Goal: Transaction & Acquisition: Download file/media

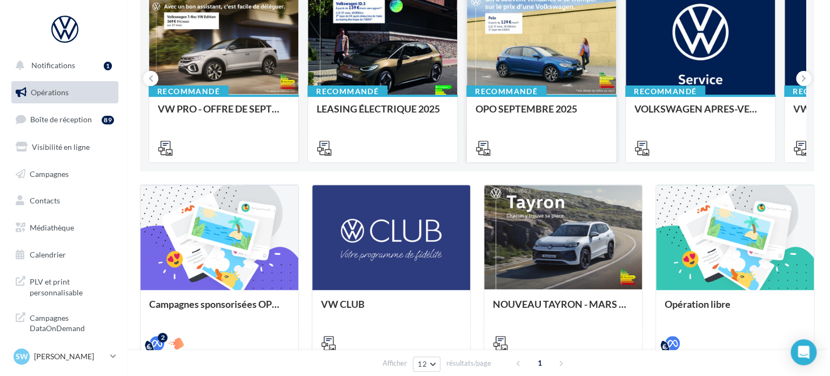
scroll to position [131, 0]
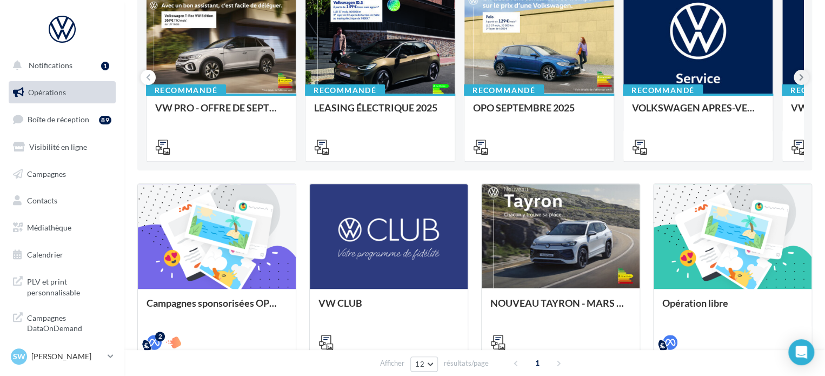
click at [800, 75] on icon at bounding box center [801, 77] width 5 height 11
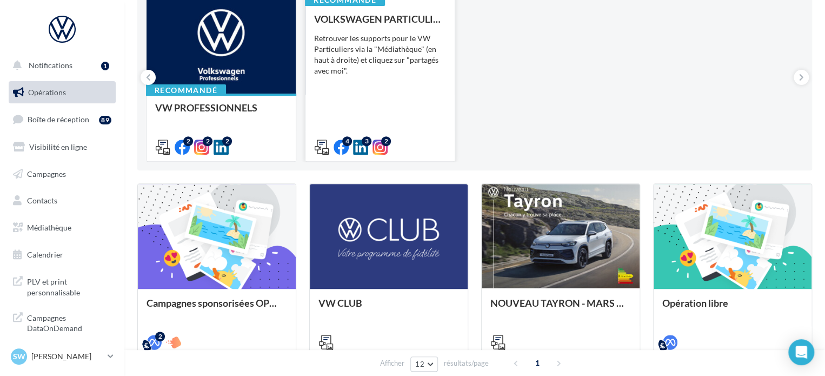
click at [353, 82] on div "VOLKSWAGEN PARTICULIER Retrouver les supports pour le VW Particuliers via la "M…" at bounding box center [380, 83] width 132 height 138
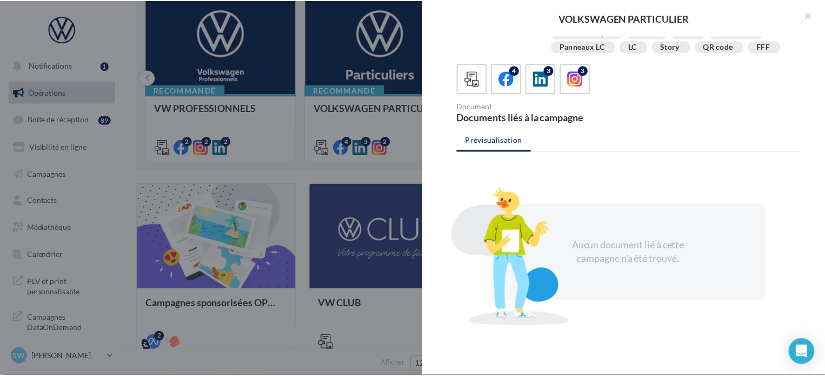
scroll to position [243, 0]
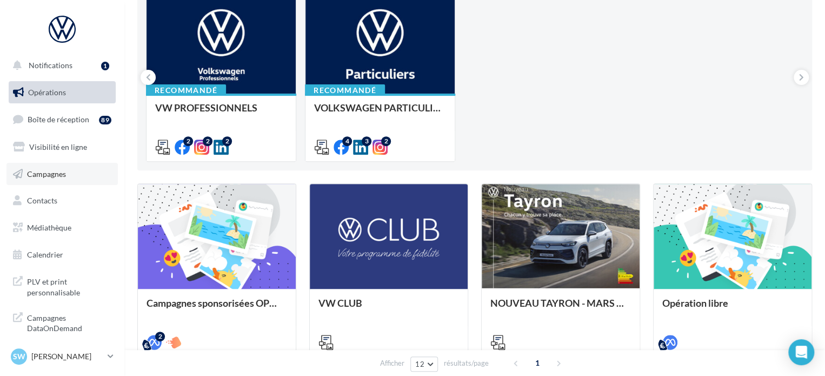
click at [37, 171] on span "Campagnes" at bounding box center [46, 173] width 39 height 9
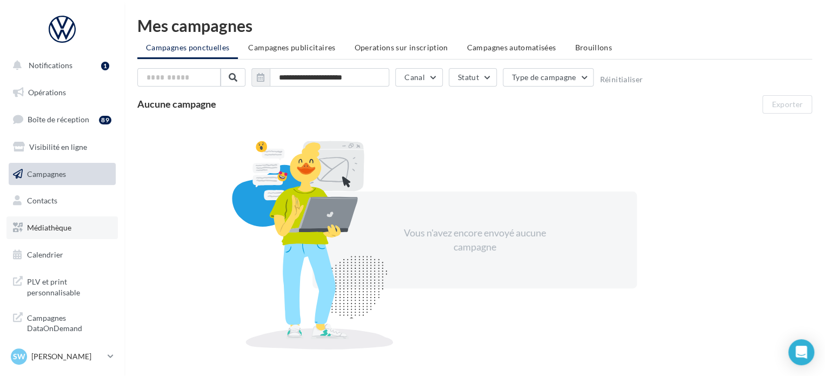
click at [64, 221] on link "Médiathèque" at bounding box center [61, 227] width 111 height 23
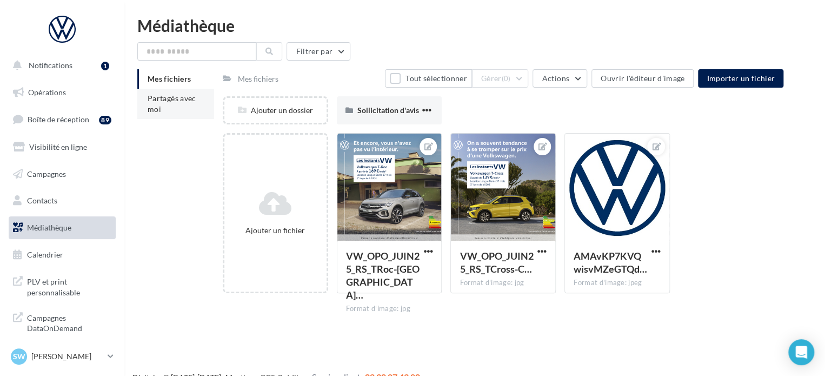
click at [195, 111] on li "Partagés avec moi" at bounding box center [175, 104] width 77 height 30
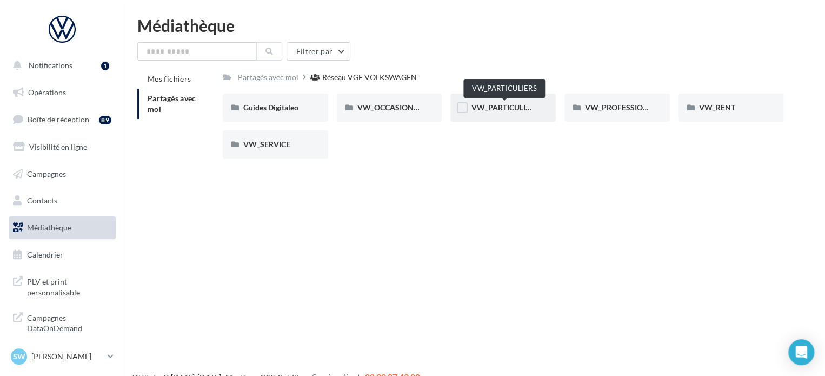
click at [496, 103] on span "VW_PARTICULIERS" at bounding box center [505, 107] width 68 height 9
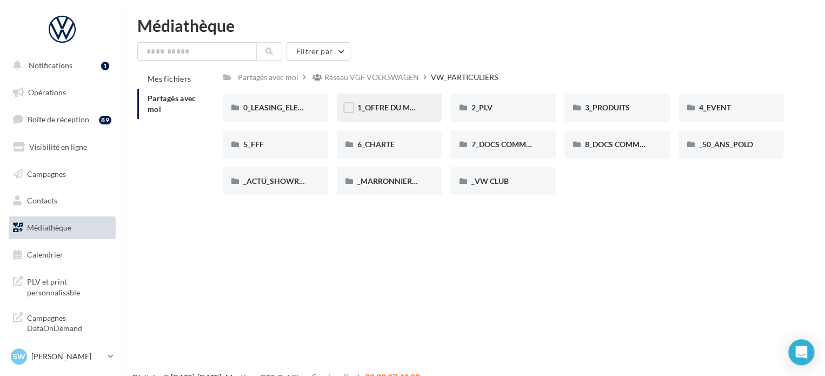
click at [407, 117] on div "1_OFFRE DU MOIS" at bounding box center [389, 108] width 105 height 28
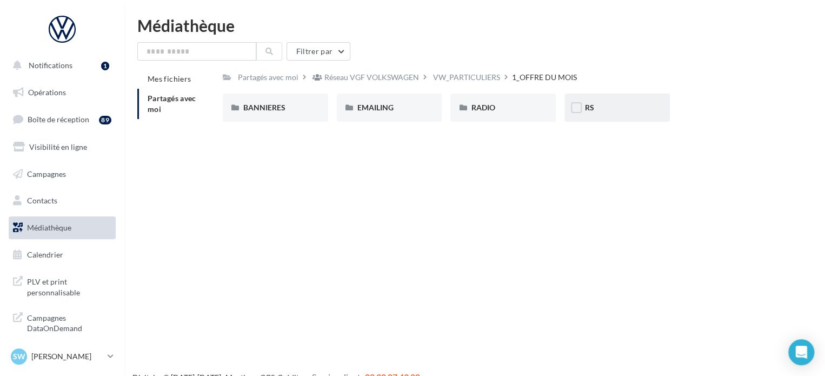
click at [599, 106] on div "RS" at bounding box center [617, 107] width 64 height 11
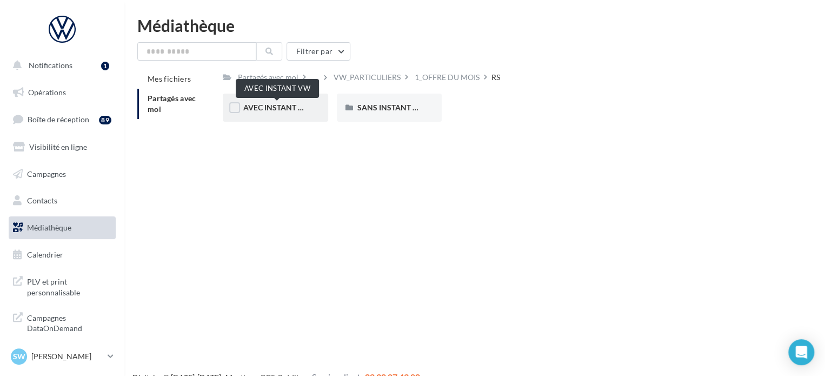
click at [288, 108] on span "AVEC INSTANT VW" at bounding box center [277, 107] width 68 height 9
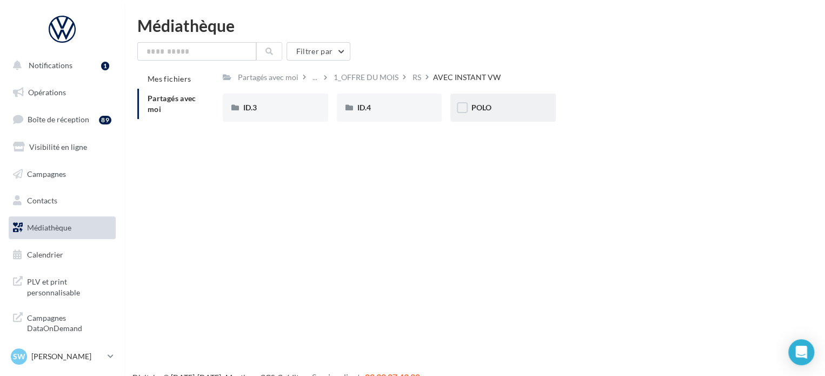
click at [469, 109] on div "POLO" at bounding box center [502, 108] width 105 height 28
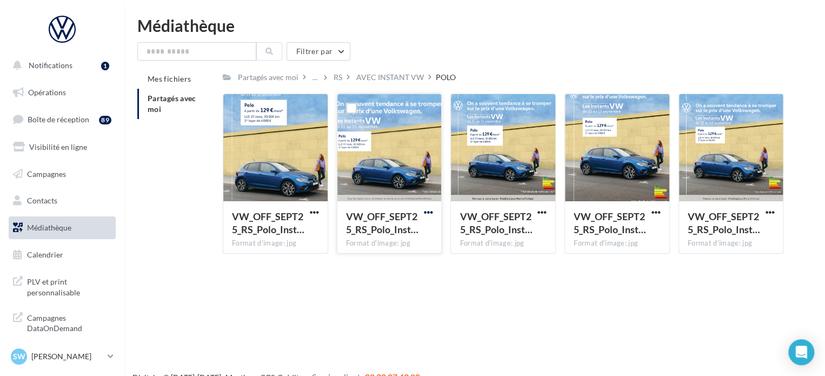
click at [428, 211] on span "button" at bounding box center [427, 212] width 9 height 9
click at [384, 239] on button "Télécharger" at bounding box center [380, 233] width 108 height 28
click at [298, 75] on div "Partagés avec moi" at bounding box center [268, 77] width 65 height 16
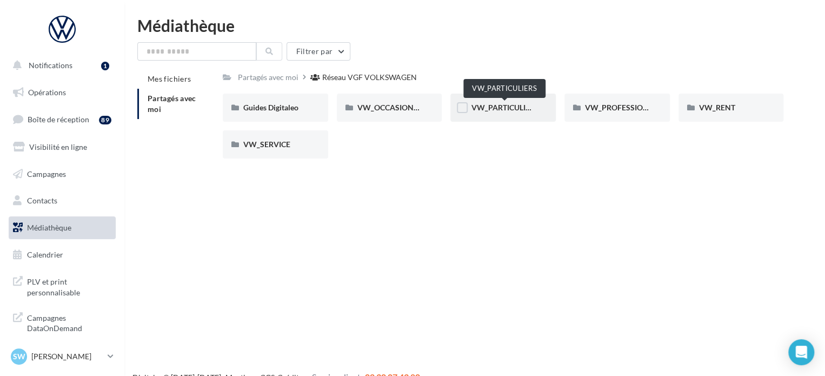
click at [488, 105] on span "VW_PARTICULIERS" at bounding box center [505, 107] width 68 height 9
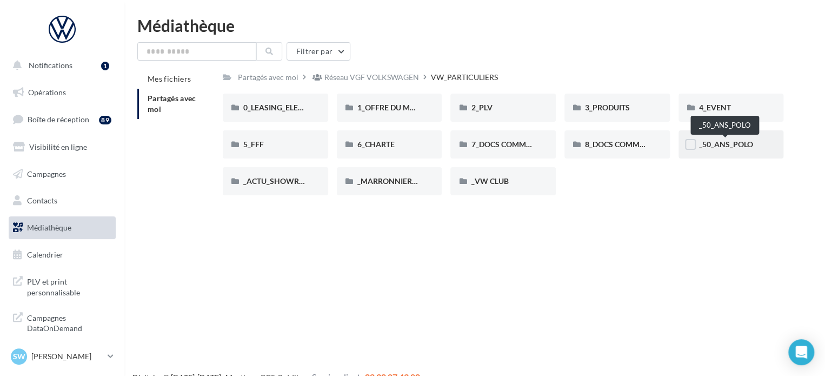
click at [716, 142] on span "_50_ANS_POLO" at bounding box center [726, 143] width 54 height 9
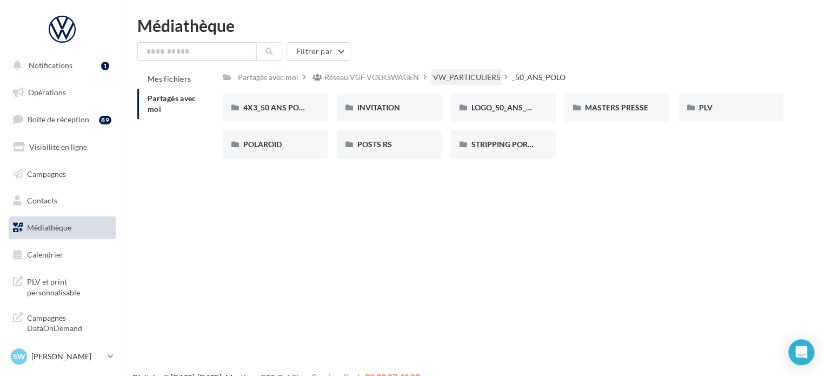
click at [450, 74] on div "VW_PARTICULIERS" at bounding box center [466, 77] width 67 height 11
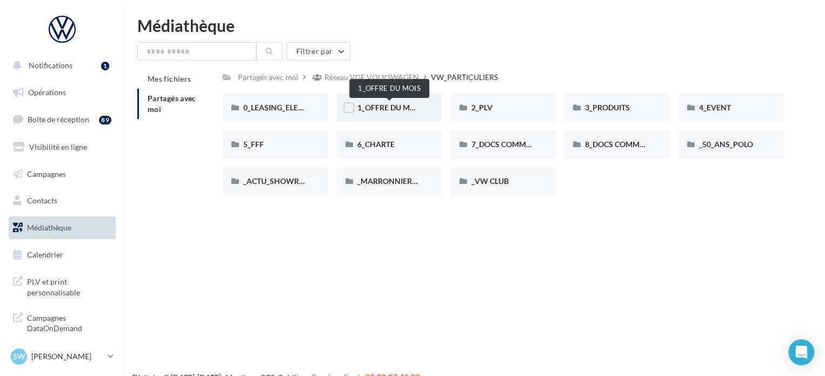
click at [363, 106] on span "1_OFFRE DU MOIS" at bounding box center [389, 107] width 65 height 9
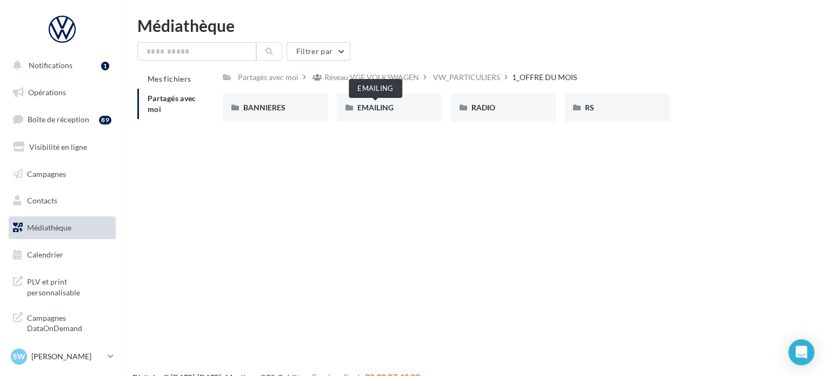
click at [363, 106] on span "EMAILING" at bounding box center [375, 107] width 36 height 9
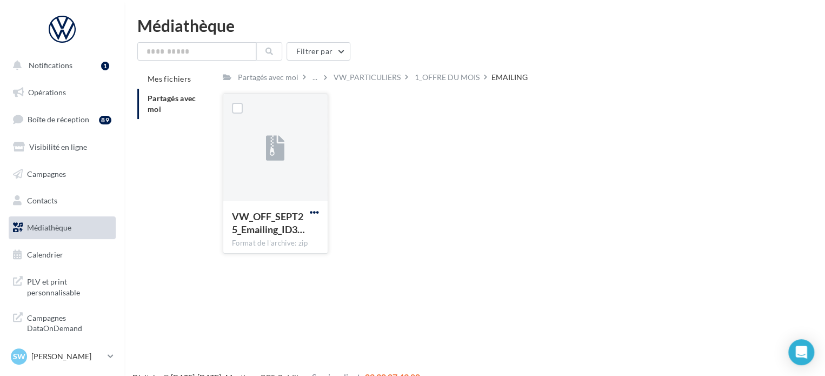
click at [316, 212] on span "button" at bounding box center [314, 212] width 9 height 9
click at [298, 230] on button "Télécharger" at bounding box center [267, 233] width 108 height 28
click at [351, 79] on div "VW_PARTICULIERS" at bounding box center [366, 77] width 67 height 11
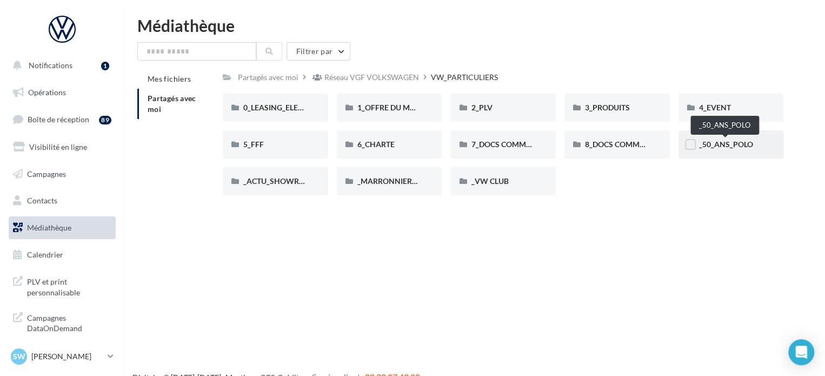
click at [715, 143] on span "_50_ANS_POLO" at bounding box center [726, 143] width 54 height 9
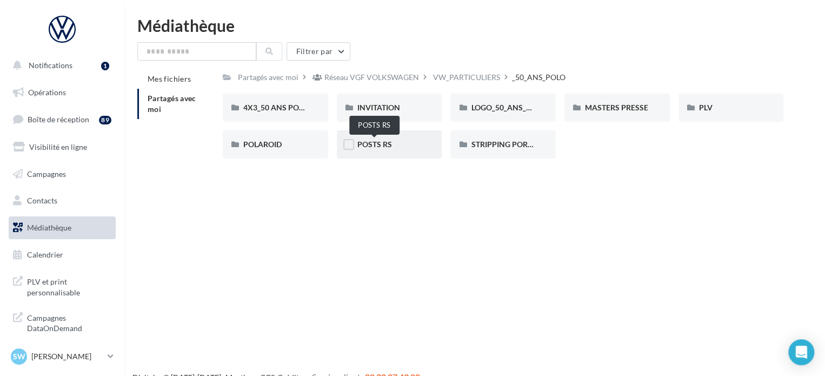
click at [371, 143] on span "POSTS RS" at bounding box center [374, 143] width 35 height 9
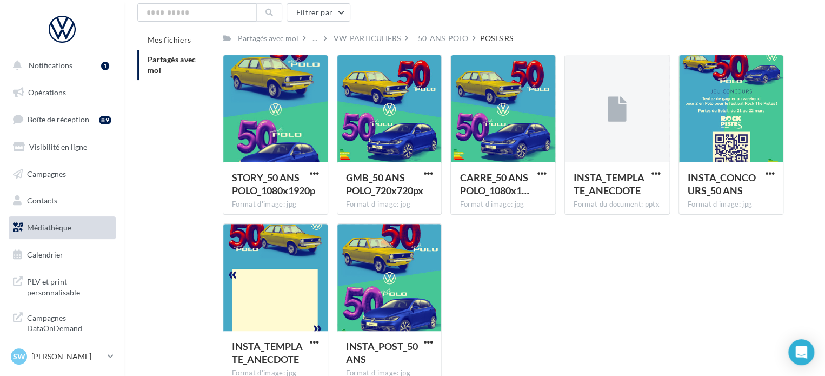
scroll to position [9, 0]
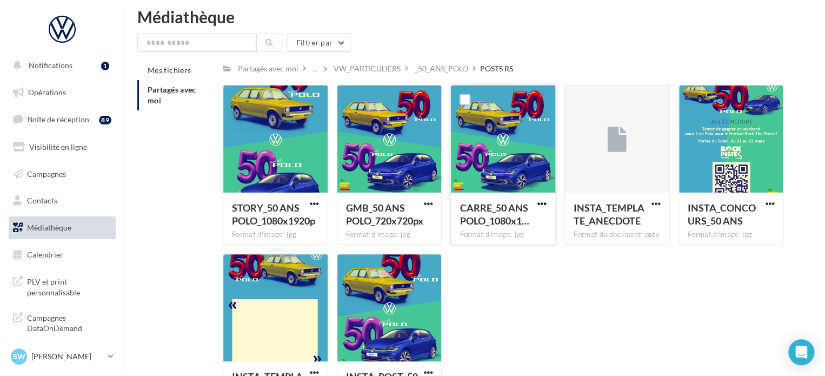
click at [543, 199] on span "button" at bounding box center [541, 203] width 9 height 9
click at [517, 221] on button "Télécharger" at bounding box center [494, 225] width 108 height 28
